Goal: Task Accomplishment & Management: Use online tool/utility

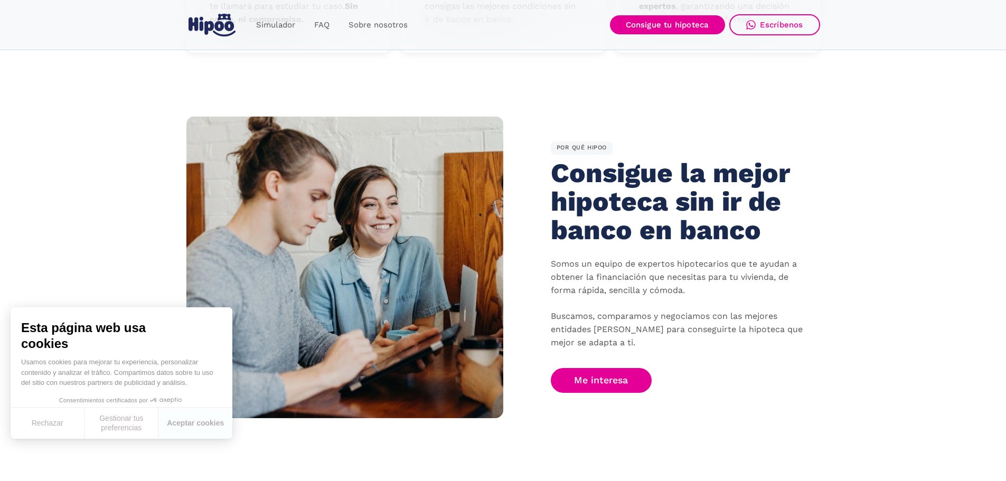
scroll to position [538, 0]
click at [604, 382] on link "Me interesa" at bounding box center [601, 381] width 101 height 25
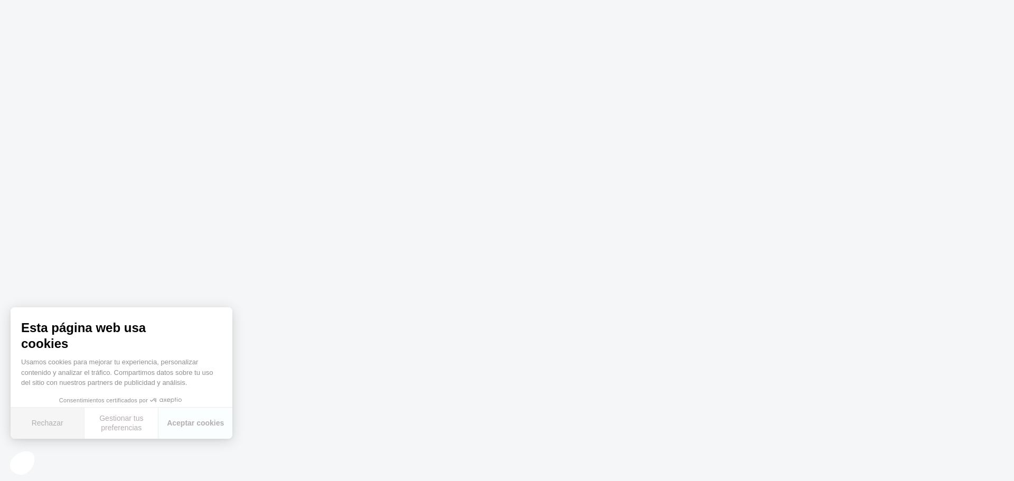
click at [41, 422] on button "Rechazar" at bounding box center [48, 423] width 74 height 31
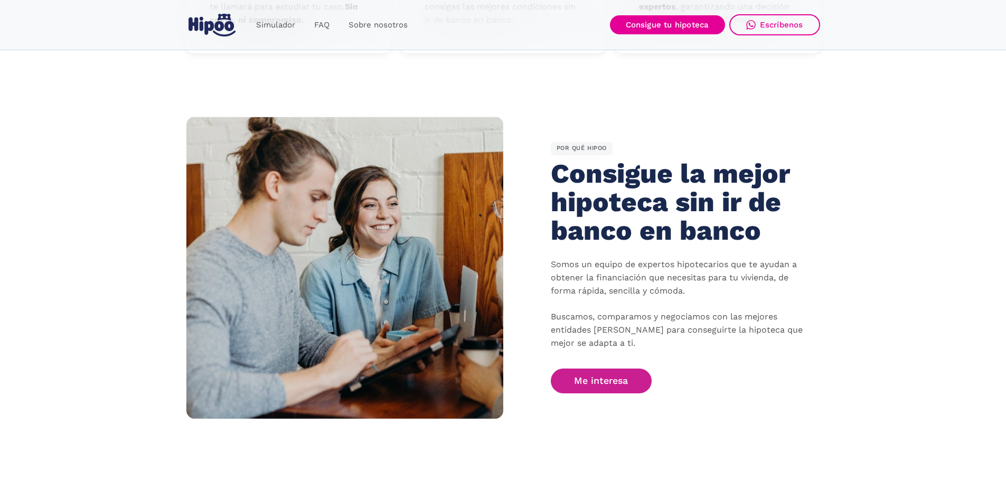
click at [598, 382] on link "Me interesa" at bounding box center [601, 381] width 101 height 25
click at [623, 378] on link "Me interesa" at bounding box center [601, 381] width 101 height 25
click at [273, 25] on link "Simulador" at bounding box center [276, 25] width 58 height 21
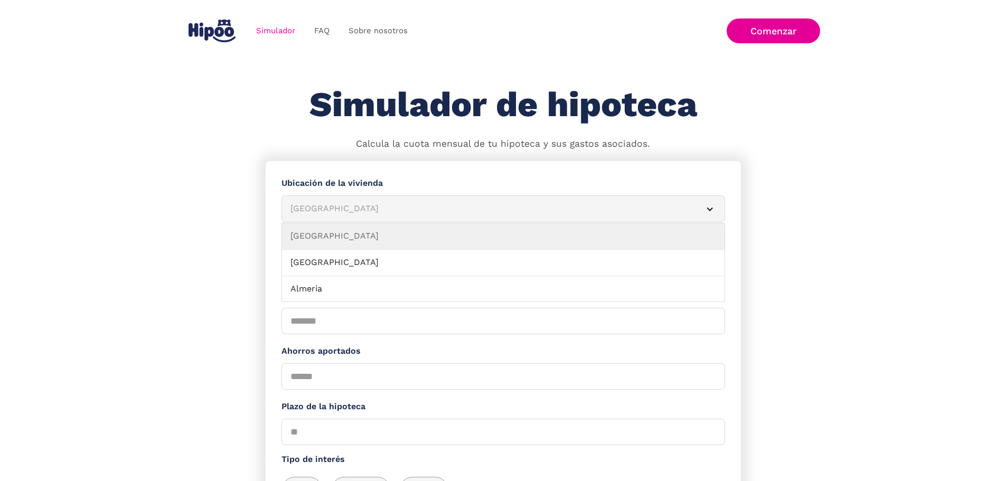
click at [382, 210] on div "[GEOGRAPHIC_DATA]" at bounding box center [490, 208] width 400 height 13
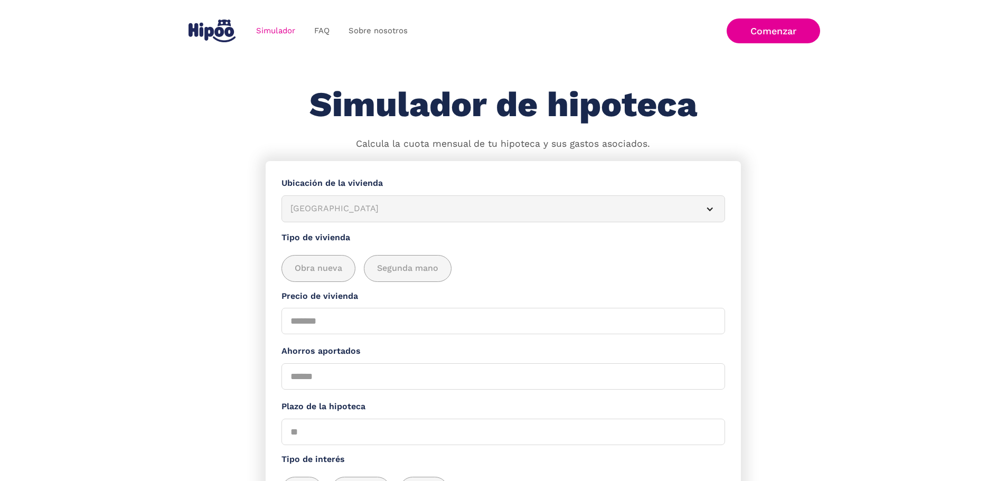
click at [382, 210] on div "[GEOGRAPHIC_DATA]" at bounding box center [490, 208] width 400 height 13
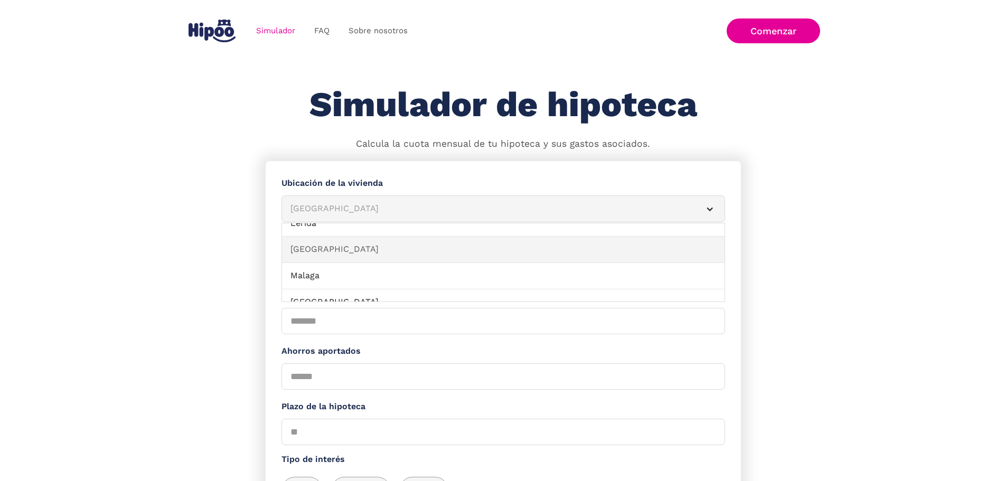
click at [491, 252] on link "[GEOGRAPHIC_DATA]" at bounding box center [503, 250] width 442 height 26
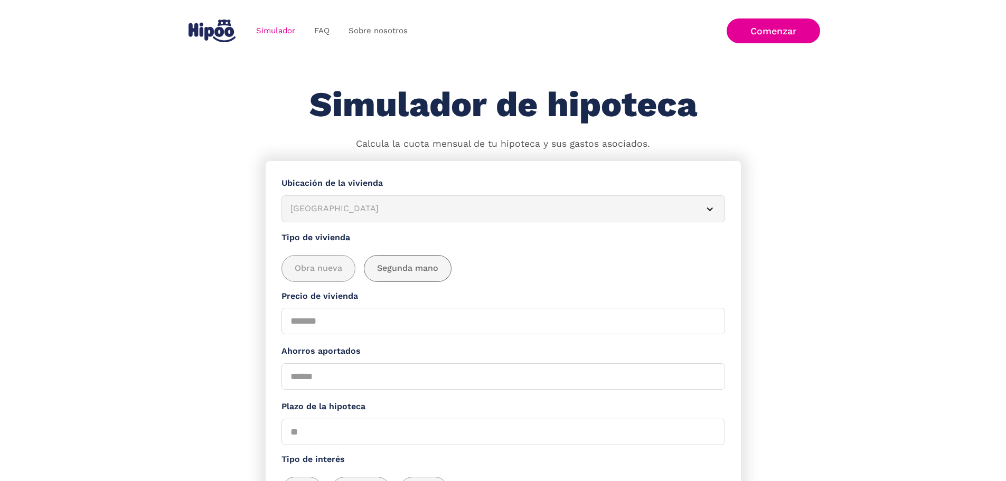
click at [398, 272] on span "Segunda mano" at bounding box center [407, 268] width 61 height 13
click at [380, 318] on input "Precio de vivienda" at bounding box center [503, 321] width 444 height 26
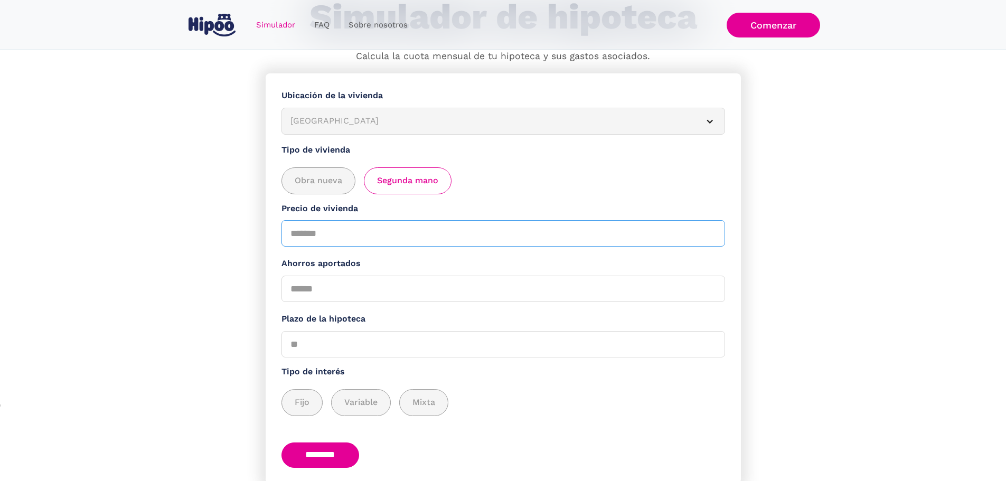
scroll to position [62, 0]
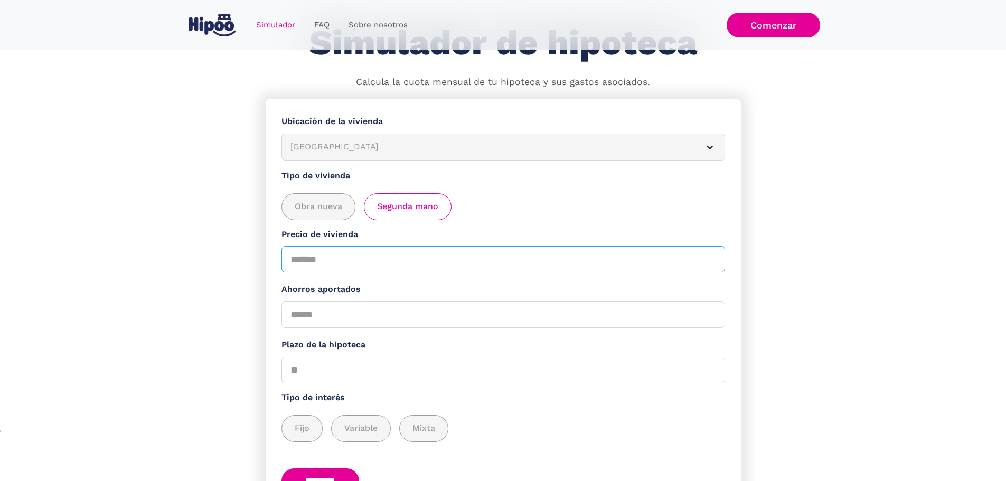
type input "******"
click at [409, 322] on input "Ahorros aportados" at bounding box center [503, 314] width 444 height 26
type input "*"
click at [363, 372] on input "Plazo de la hipoteca" at bounding box center [503, 370] width 444 height 26
type input "**"
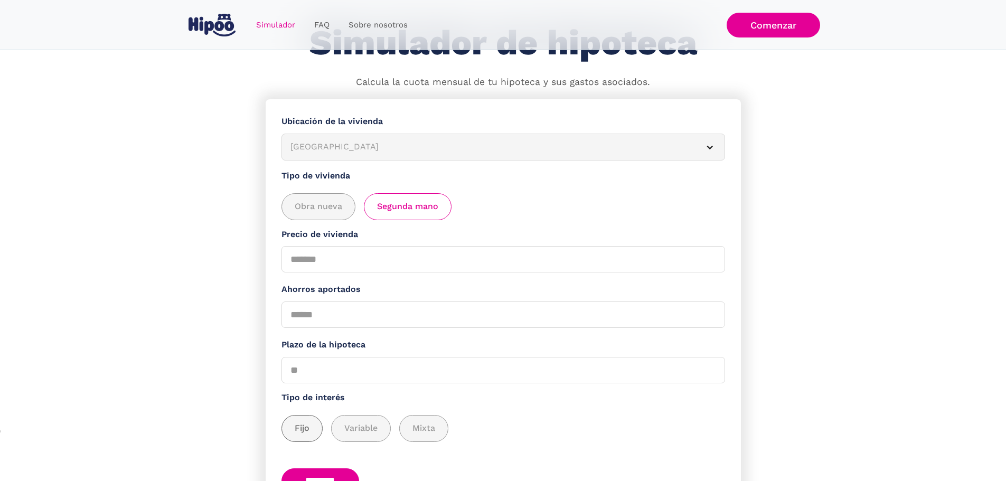
click at [309, 430] on span "Fijo" at bounding box center [302, 428] width 15 height 13
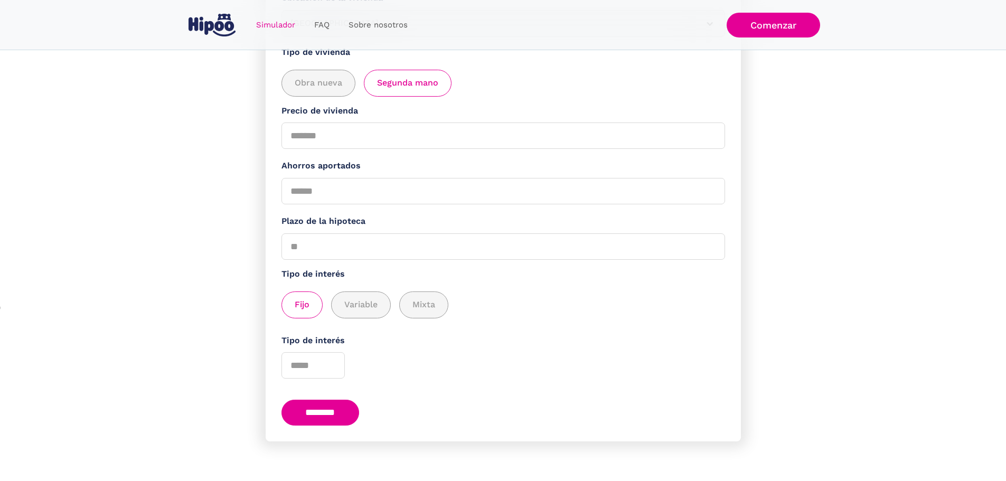
scroll to position [195, 0]
click at [311, 369] on input "Tipo de interés" at bounding box center [312, 365] width 63 height 26
